Goal: Transaction & Acquisition: Purchase product/service

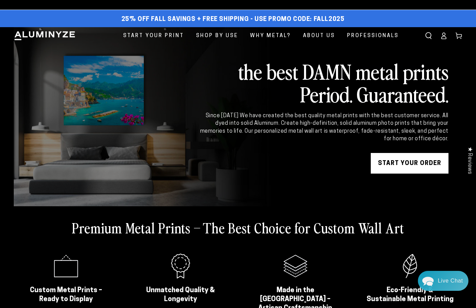
click at [406, 161] on link "START YOUR Order" at bounding box center [410, 163] width 78 height 21
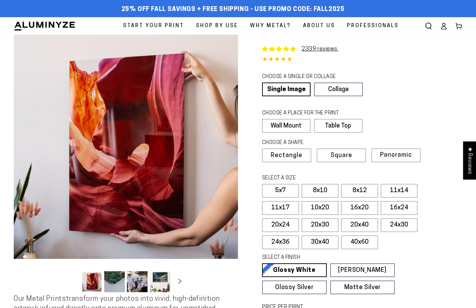
select select "**********"
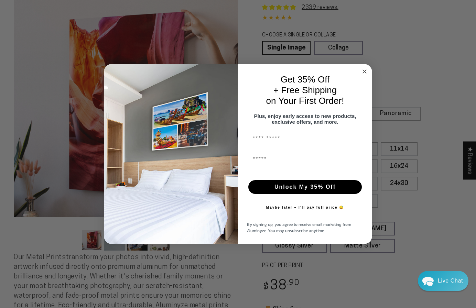
click at [364, 68] on circle "Close dialog" at bounding box center [365, 72] width 8 height 8
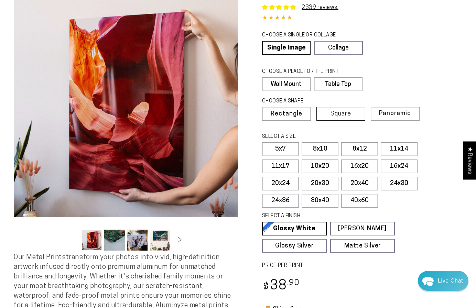
click at [336, 113] on span "Square" at bounding box center [341, 114] width 21 height 6
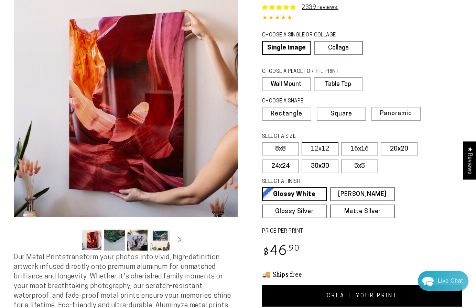
click at [322, 147] on label "12x12" at bounding box center [320, 149] width 37 height 14
click at [279, 147] on label "8x8" at bounding box center [280, 149] width 37 height 14
